Goal: Transaction & Acquisition: Book appointment/travel/reservation

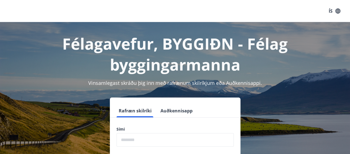
click at [140, 141] on input "phone" at bounding box center [174, 140] width 117 height 14
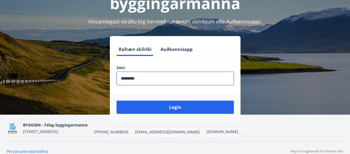
scroll to position [68, 0]
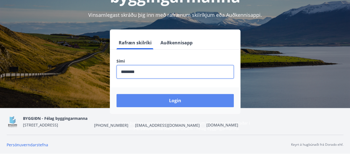
type input "********"
click at [201, 102] on button "Login" at bounding box center [174, 100] width 117 height 13
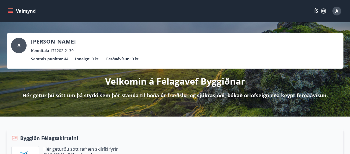
click at [14, 11] on button "Valmynd" at bounding box center [22, 11] width 31 height 10
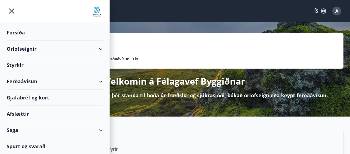
click at [54, 67] on div "Styrkir" at bounding box center [55, 65] width 96 height 16
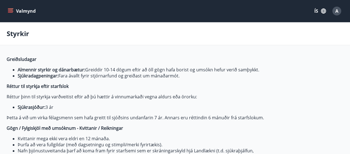
type input "***"
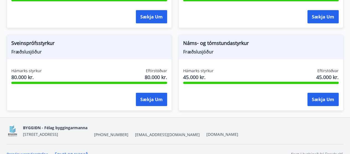
scroll to position [823, 0]
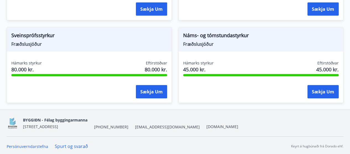
drag, startPoint x: 12, startPoint y: 69, endPoint x: 116, endPoint y: 55, distance: 104.3
click at [77, 54] on div "Sveinsprófsstyrkur Fræðslusjóður Hámarks styrkur 80.000 kr. Eftirstöðvar 80.000…" at bounding box center [89, 65] width 165 height 76
drag, startPoint x: 145, startPoint y: 69, endPoint x: 166, endPoint y: 66, distance: 21.2
click at [166, 66] on div "Hámarks styrkur 80.000 kr. Eftirstöðvar 80.000 kr." at bounding box center [89, 68] width 156 height 14
drag, startPoint x: 12, startPoint y: 31, endPoint x: 62, endPoint y: 32, distance: 50.3
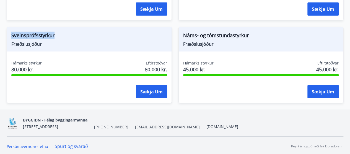
click at [62, 32] on span "Sveinsprófsstyrkur" at bounding box center [89, 36] width 156 height 9
click at [57, 61] on div "Hámarks styrkur 80.000 kr. Eftirstöðvar 80.000 kr. Sækja um" at bounding box center [89, 81] width 164 height 40
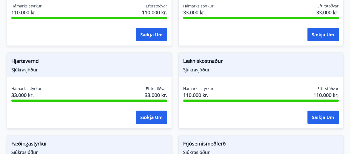
scroll to position [547, 0]
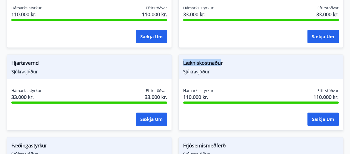
drag, startPoint x: 178, startPoint y: 64, endPoint x: 221, endPoint y: 60, distance: 43.4
click at [221, 60] on div "Lækniskostnaður Sjúkrasjóður Hámarks styrkur 110.000 kr. Eftirstöðvar 110.000 k…" at bounding box center [260, 93] width 165 height 76
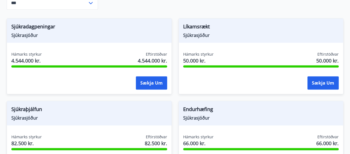
scroll to position [243, 0]
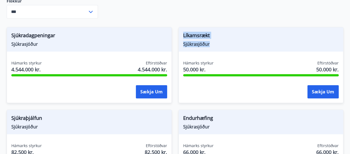
drag, startPoint x: 182, startPoint y: 36, endPoint x: 230, endPoint y: 44, distance: 48.8
click at [230, 44] on div "Líkamsrækt Sjúkrasjóður" at bounding box center [261, 39] width 164 height 24
click at [230, 44] on span "Sjúkrasjóður" at bounding box center [261, 44] width 156 height 6
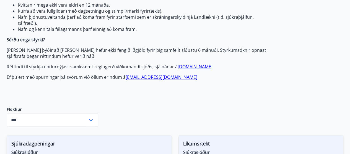
scroll to position [132, 0]
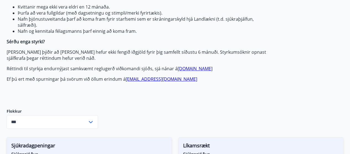
click at [56, 121] on input "***" at bounding box center [47, 123] width 81 height 14
click at [59, 122] on input "***" at bounding box center [47, 123] width 81 height 14
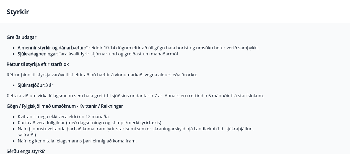
scroll to position [0, 0]
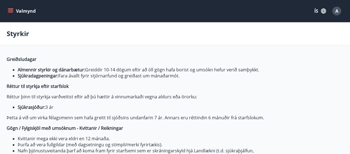
click at [8, 8] on icon "menu" at bounding box center [11, 11] width 6 height 6
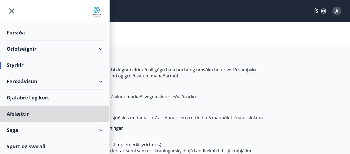
drag, startPoint x: 39, startPoint y: 117, endPoint x: 46, endPoint y: 49, distance: 67.8
click at [46, 49] on ul "Forsíða Orlofseignir Styrkir Ferðaávísun Gjafabréf og kort Afslættir Saga Spurt…" at bounding box center [54, 88] width 109 height 132
click at [46, 49] on div "Orlofseignir" at bounding box center [55, 49] width 96 height 16
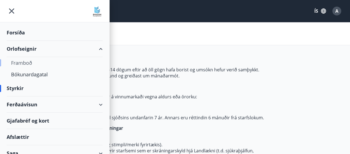
click at [23, 64] on div "Framboð" at bounding box center [54, 63] width 87 height 12
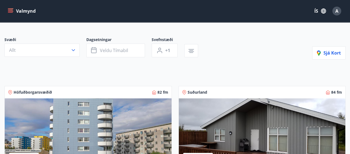
scroll to position [28, 0]
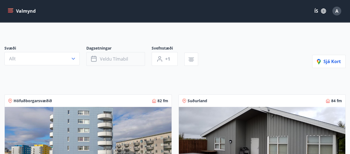
click at [128, 59] on button "Veldu tímabil" at bounding box center [115, 59] width 59 height 14
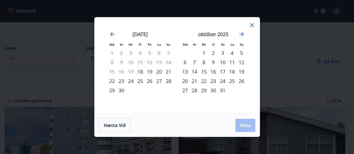
click at [159, 73] on div "20" at bounding box center [158, 71] width 9 height 9
click at [169, 73] on div "21" at bounding box center [168, 71] width 9 height 9
click at [148, 72] on div "19" at bounding box center [149, 71] width 9 height 9
click at [113, 82] on div "22" at bounding box center [111, 81] width 9 height 9
click at [251, 127] on button "Vista" at bounding box center [245, 125] width 20 height 13
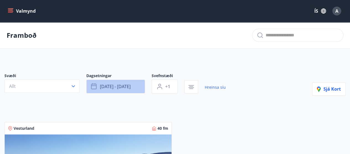
click at [115, 86] on span "[DATE] - [DATE]" at bounding box center [115, 87] width 31 height 6
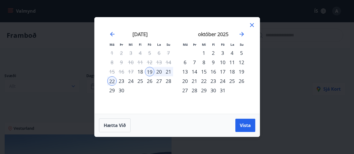
click at [149, 71] on div "19" at bounding box center [149, 71] width 9 height 9
drag, startPoint x: 158, startPoint y: 71, endPoint x: 164, endPoint y: 71, distance: 5.8
click at [159, 71] on div "20" at bounding box center [158, 71] width 9 height 9
click at [164, 71] on div "21" at bounding box center [168, 71] width 9 height 9
click at [110, 83] on div "22" at bounding box center [111, 81] width 9 height 9
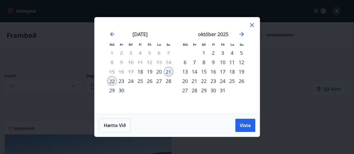
click at [172, 73] on div "21" at bounding box center [168, 71] width 9 height 9
click at [166, 75] on div "21" at bounding box center [168, 71] width 9 height 9
click at [118, 125] on span "Hætta við" at bounding box center [115, 126] width 22 height 6
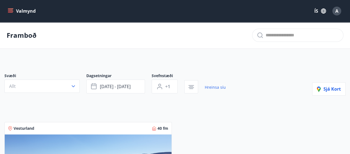
click at [111, 94] on div at bounding box center [114, 95] width 221 height 2
click at [115, 90] on button "[DATE] - [DATE]" at bounding box center [115, 87] width 59 height 14
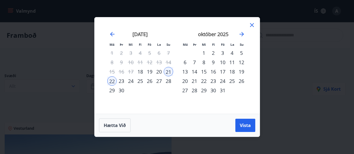
click at [229, 58] on div "11" at bounding box center [231, 62] width 9 height 9
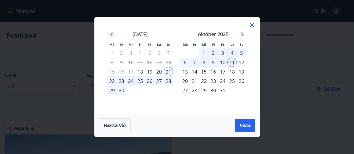
click at [231, 62] on div "11" at bounding box center [231, 62] width 9 height 9
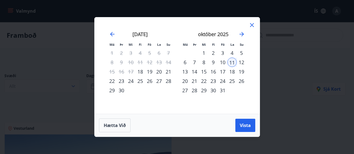
click at [233, 82] on div "25" at bounding box center [231, 81] width 9 height 9
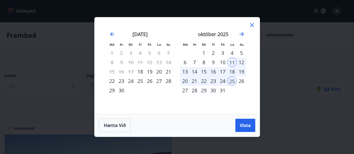
click at [241, 81] on div "26" at bounding box center [241, 81] width 9 height 9
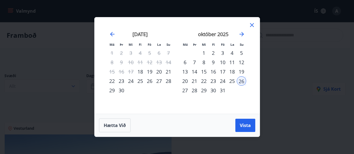
click at [224, 81] on div "24" at bounding box center [222, 81] width 9 height 9
click at [185, 94] on div "27" at bounding box center [184, 90] width 9 height 9
click at [252, 127] on button "Vista" at bounding box center [245, 125] width 20 height 13
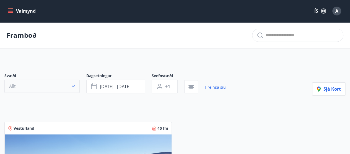
click at [46, 87] on button "Allt" at bounding box center [41, 86] width 75 height 13
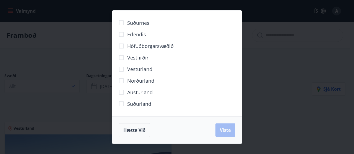
click at [85, 112] on div "Suðurnes Erlendis Höfuðborgarsvæðið [GEOGRAPHIC_DATA] [GEOGRAPHIC_DATA] [GEOGRA…" at bounding box center [177, 77] width 354 height 154
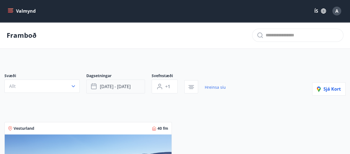
click at [142, 84] on button "[DATE] - [DATE]" at bounding box center [115, 87] width 59 height 14
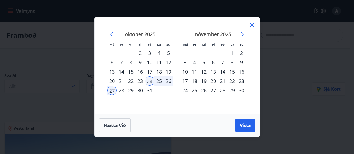
click at [145, 82] on div "24" at bounding box center [149, 81] width 9 height 9
click at [116, 90] on div "27" at bounding box center [111, 90] width 9 height 9
drag, startPoint x: 151, startPoint y: 75, endPoint x: 150, endPoint y: 83, distance: 7.5
click at [151, 81] on tbody "1 2 3 4 5 6 7 8 9 10 11 12 13 14 15 16 17 18 19 20 21 22 23 24 25 26 27 28 29 3…" at bounding box center [140, 71] width 66 height 47
click at [150, 83] on div "24" at bounding box center [149, 81] width 9 height 9
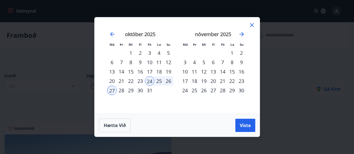
click at [150, 83] on div "24" at bounding box center [149, 81] width 9 height 9
click at [156, 82] on div "25" at bounding box center [158, 81] width 9 height 9
click at [158, 82] on div "25" at bounding box center [158, 81] width 9 height 9
click at [161, 94] on td "Calendar" at bounding box center [158, 90] width 9 height 9
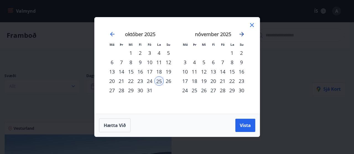
click at [241, 32] on icon "Move forward to switch to the next month." at bounding box center [241, 34] width 7 height 7
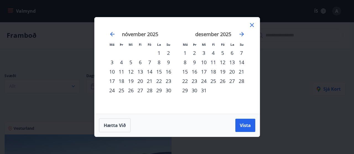
click at [222, 63] on div "12" at bounding box center [222, 62] width 9 height 9
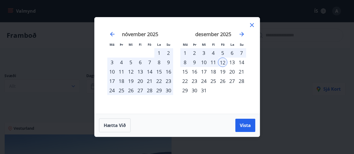
click at [185, 74] on div "15" at bounding box center [184, 71] width 9 height 9
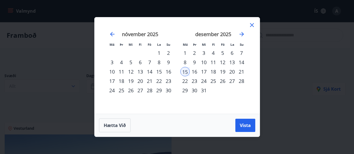
click at [230, 65] on div "13" at bounding box center [231, 62] width 9 height 9
click at [183, 74] on div "15" at bounding box center [184, 71] width 9 height 9
click at [248, 126] on span "Vista" at bounding box center [245, 126] width 11 height 6
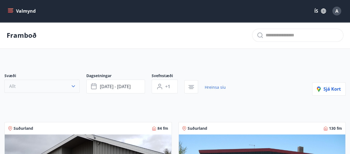
click at [32, 86] on button "Allt" at bounding box center [41, 86] width 75 height 13
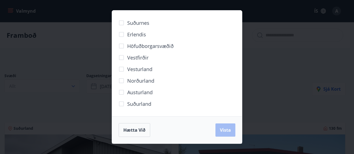
click at [151, 83] on span "Norðurland" at bounding box center [140, 80] width 27 height 7
click at [226, 131] on span "Vista" at bounding box center [225, 130] width 11 height 6
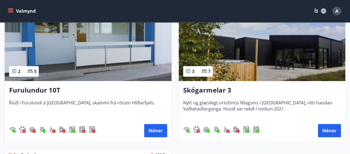
scroll to position [138, 0]
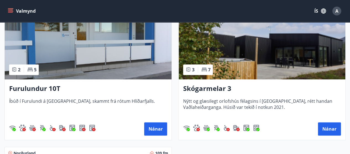
click at [43, 95] on div "Furulundur 10T Íbúð í [GEOGRAPHIC_DATA] á [GEOGRAPHIC_DATA], skammt frá rótum H…" at bounding box center [88, 110] width 167 height 61
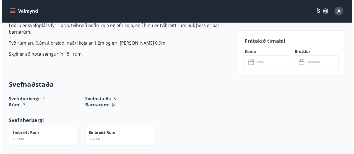
scroll to position [55, 0]
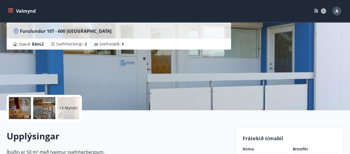
click at [66, 104] on div "+3 Myndir" at bounding box center [68, 108] width 22 height 22
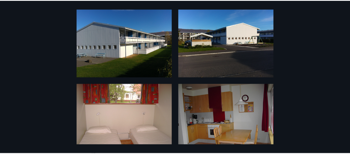
scroll to position [0, 0]
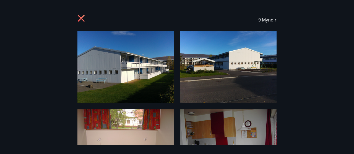
click at [91, 16] on div "9 Myndir" at bounding box center [176, 20] width 199 height 22
click at [85, 17] on icon at bounding box center [81, 19] width 9 height 9
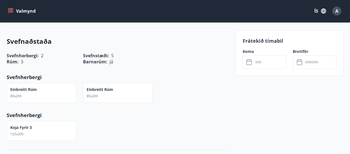
scroll to position [249, 0]
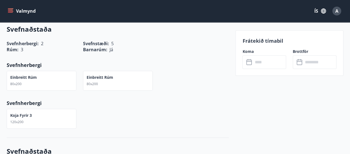
click at [107, 77] on p "Einbreitt rúm" at bounding box center [99, 78] width 27 height 6
click at [49, 89] on div "Einbreitt rúm 80x200" at bounding box center [42, 81] width 70 height 20
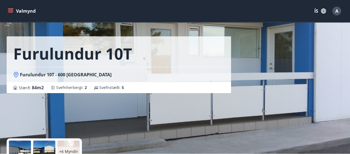
scroll to position [0, 0]
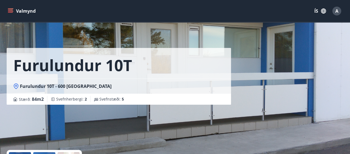
click at [11, 12] on icon "menu" at bounding box center [11, 11] width 6 height 6
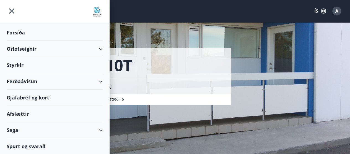
click at [30, 132] on div "Saga" at bounding box center [55, 130] width 96 height 16
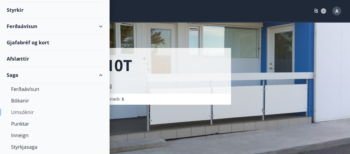
scroll to position [81, 0]
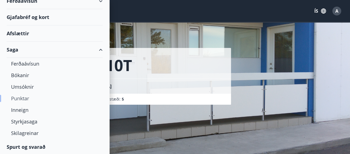
click at [25, 96] on div "Punktar" at bounding box center [54, 99] width 87 height 12
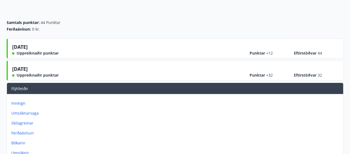
scroll to position [55, 0]
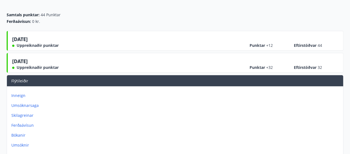
click at [32, 105] on p "Umsóknarsaga" at bounding box center [175, 106] width 329 height 6
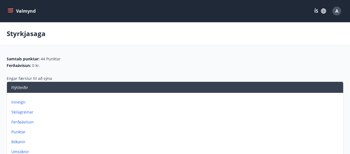
click at [18, 103] on p "Inneign" at bounding box center [175, 103] width 329 height 6
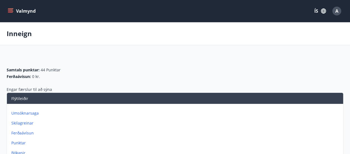
scroll to position [55, 0]
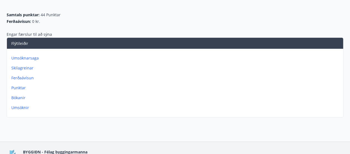
click at [22, 89] on p "Punktar" at bounding box center [175, 88] width 329 height 6
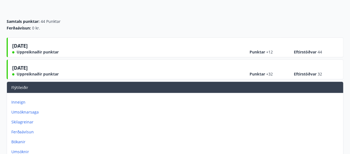
scroll to position [83, 0]
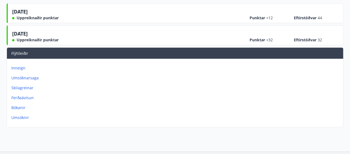
click at [23, 115] on p "Umsóknir" at bounding box center [175, 118] width 329 height 6
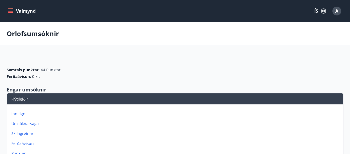
scroll to position [55, 0]
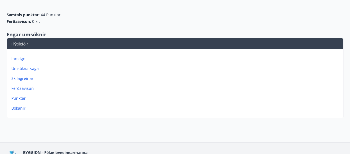
click at [26, 88] on p "Ferðaávísun" at bounding box center [175, 89] width 329 height 6
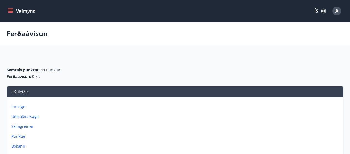
click at [13, 12] on button "Valmynd" at bounding box center [22, 11] width 31 height 10
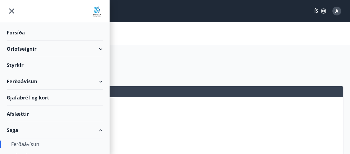
click at [39, 68] on div "Styrkir" at bounding box center [55, 65] width 96 height 16
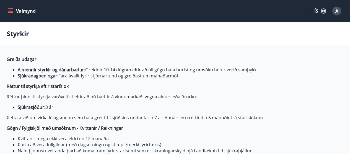
type input "***"
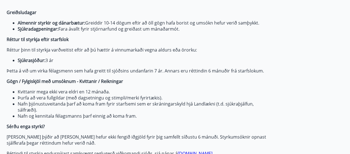
scroll to position [55, 0]
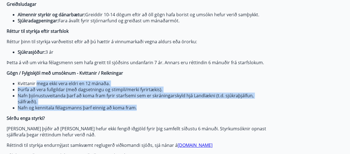
drag, startPoint x: 41, startPoint y: 82, endPoint x: 137, endPoint y: 107, distance: 98.9
click at [137, 107] on ul "Kvittanir mega ekki [PERSON_NAME] en 12 mánaða. Þurfa að [PERSON_NAME] fullgild…" at bounding box center [137, 96] width 261 height 30
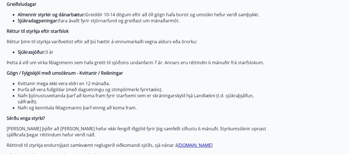
click at [124, 117] on p "Sérðu enga styrki?" at bounding box center [137, 119] width 261 height 6
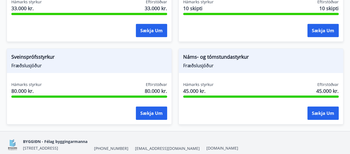
scroll to position [823, 0]
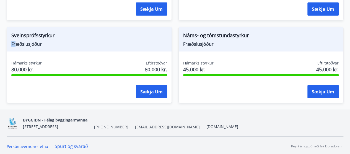
drag, startPoint x: 87, startPoint y: 34, endPoint x: 111, endPoint y: 33, distance: 24.3
click at [111, 33] on div "Sveinsprófsstyrkur Fræðslusjóður" at bounding box center [89, 39] width 164 height 24
click at [95, 44] on span "Fræðslusjóður" at bounding box center [89, 44] width 156 height 6
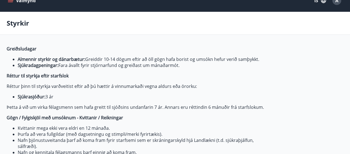
scroll to position [0, 0]
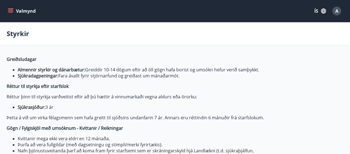
click at [9, 14] on button "Valmynd" at bounding box center [22, 11] width 31 height 10
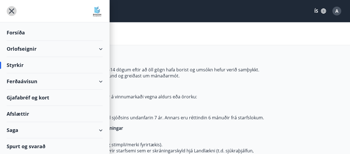
click at [9, 11] on icon "menu" at bounding box center [12, 11] width 10 height 10
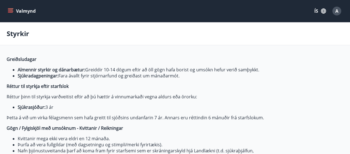
click at [9, 12] on icon "menu" at bounding box center [10, 12] width 5 height 1
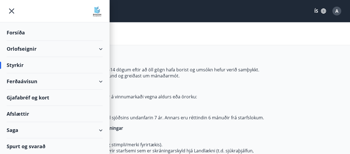
click at [28, 32] on div "Forsíða" at bounding box center [55, 33] width 96 height 16
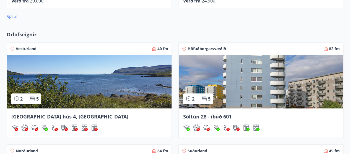
scroll to position [442, 0]
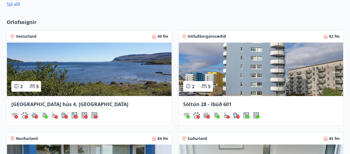
click at [212, 104] on span "Sóltún 28 - íbúð 601" at bounding box center [207, 104] width 48 height 7
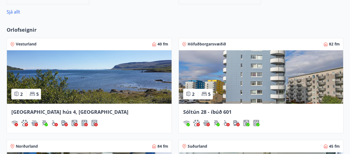
scroll to position [409, 0]
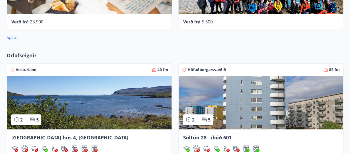
drag, startPoint x: 355, startPoint y: 115, endPoint x: 536, endPoint y: 111, distance: 181.1
click at [350, 111] on html "Valmynd ÍS A A [PERSON_NAME] Kennitala 171202-2130 Samtals punktar 44 Inneign :…" at bounding box center [175, 52] width 350 height 922
